Goal: Task Accomplishment & Management: Complete application form

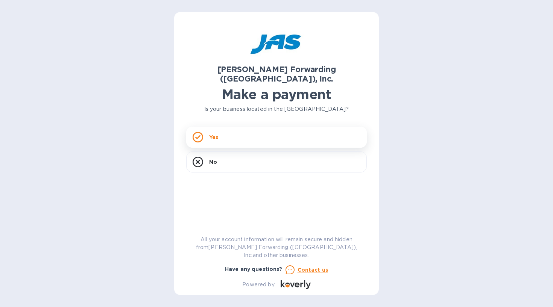
click at [241, 127] on div "Yes" at bounding box center [276, 137] width 180 height 21
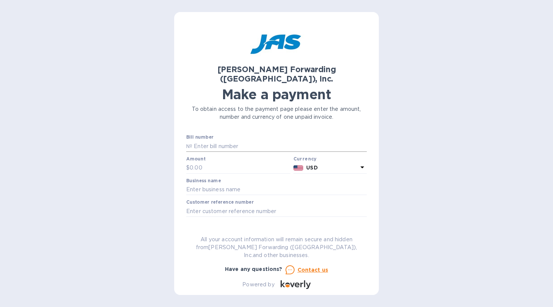
click at [229, 141] on input "text" at bounding box center [279, 146] width 174 height 11
paste input "LAX503414957"
type input "LAX503414957"
click at [227, 162] on input "text" at bounding box center [239, 167] width 101 height 11
type input "414.28"
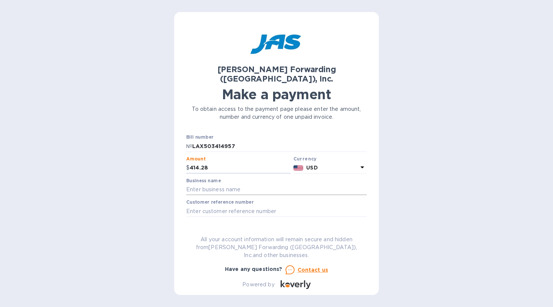
click at [241, 184] on input "text" at bounding box center [276, 189] width 180 height 11
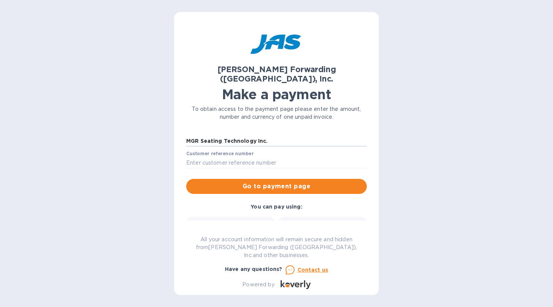
scroll to position [47, 0]
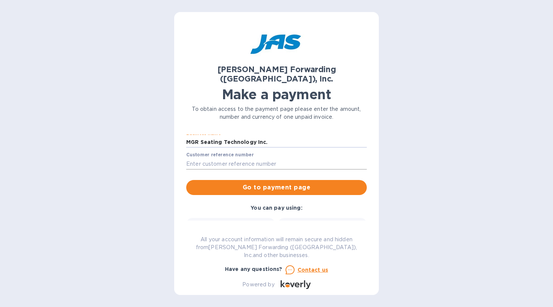
type input "MGR Seating Technology Inc."
click at [222, 158] on input "text" at bounding box center [276, 163] width 180 height 11
paste input "S509159338"
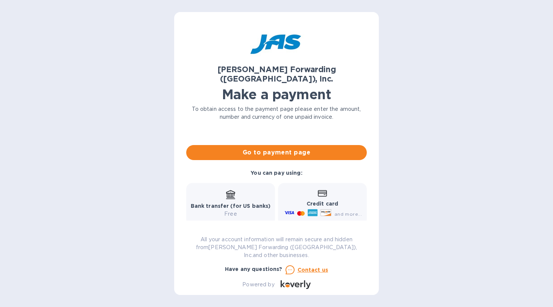
scroll to position [62, 0]
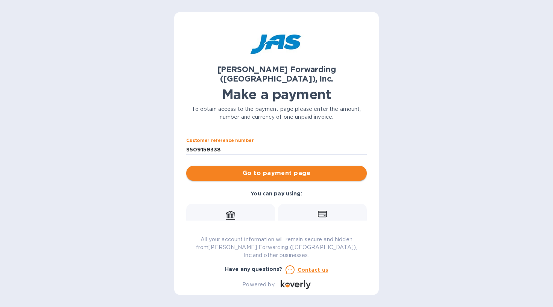
type input "S509159338"
click at [297, 169] on span "Go to payment page" at bounding box center [276, 173] width 168 height 9
